Goal: Navigation & Orientation: Find specific page/section

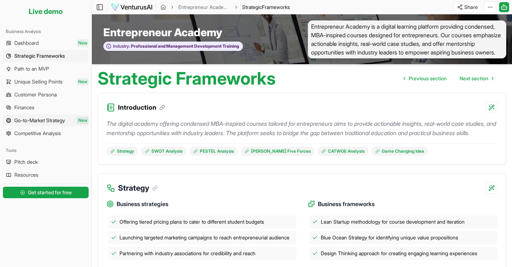
click at [52, 124] on link "Go-to-Market Strategy New" at bounding box center [46, 120] width 86 height 11
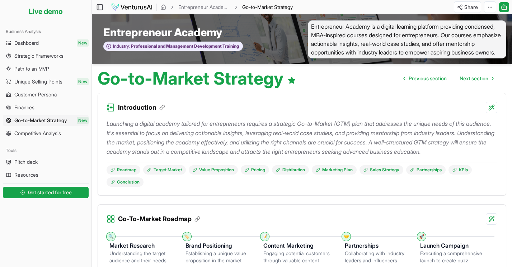
click at [54, 121] on span "Go-to-Market Strategy" at bounding box center [40, 120] width 53 height 7
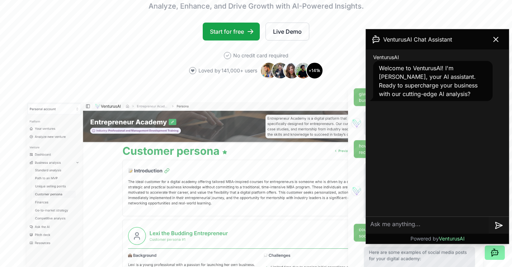
scroll to position [174, 0]
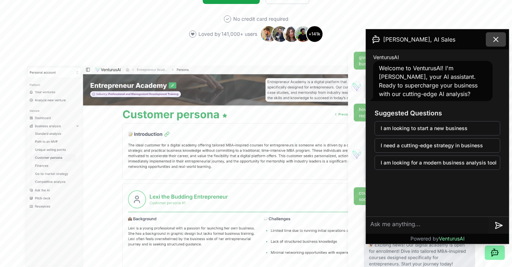
click at [497, 40] on icon at bounding box center [496, 39] width 9 height 9
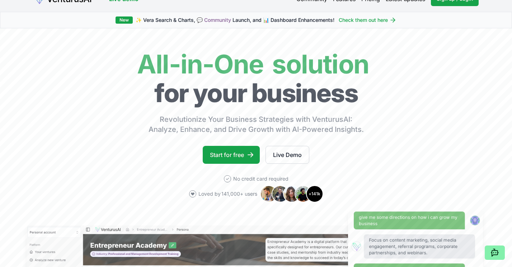
scroll to position [0, 0]
